Goal: Information Seeking & Learning: Learn about a topic

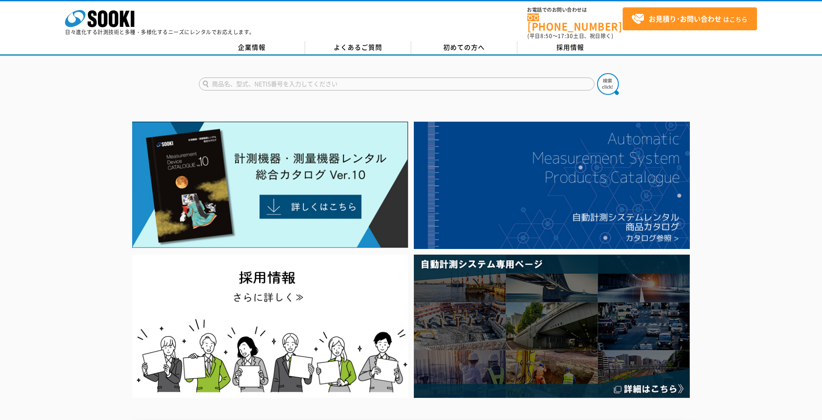
click at [235, 78] on input "text" at bounding box center [396, 84] width 395 height 13
type input "レベルアーム"
click at [597, 73] on button at bounding box center [608, 84] width 22 height 22
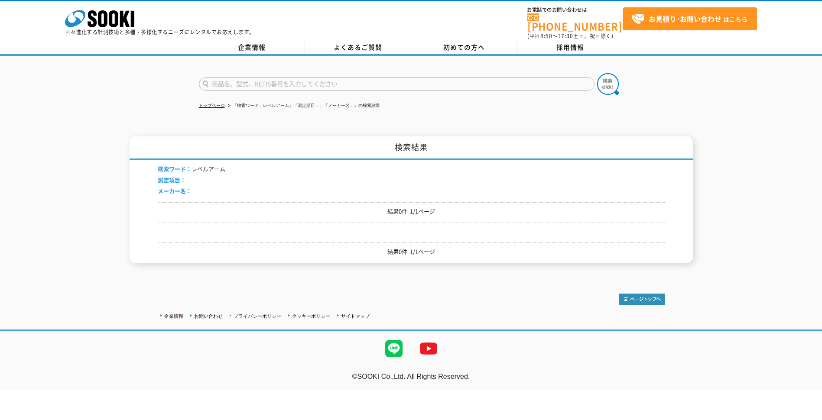
click at [355, 80] on input "text" at bounding box center [396, 84] width 395 height 13
type input "測量"
click at [597, 73] on button at bounding box center [608, 84] width 22 height 22
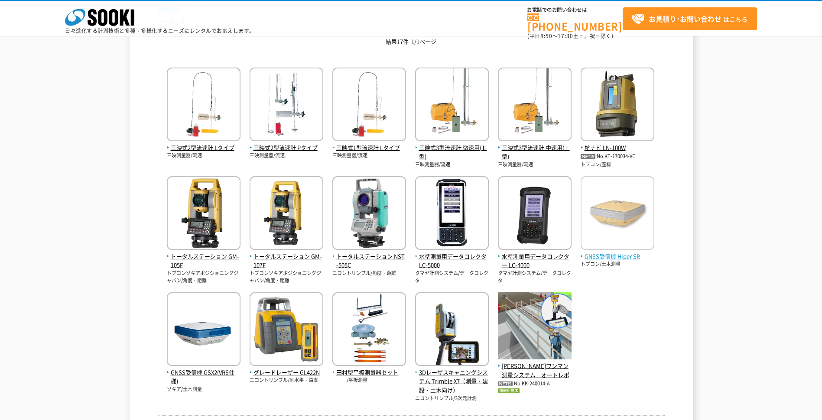
scroll to position [87, 0]
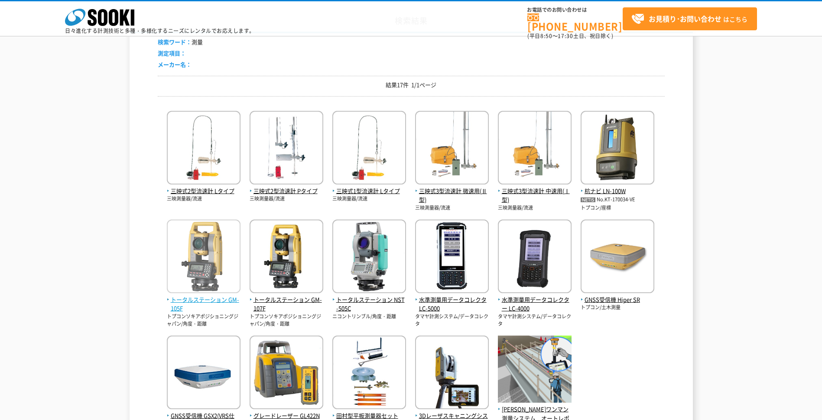
click at [210, 255] on img at bounding box center [204, 258] width 74 height 76
